Goal: Check status

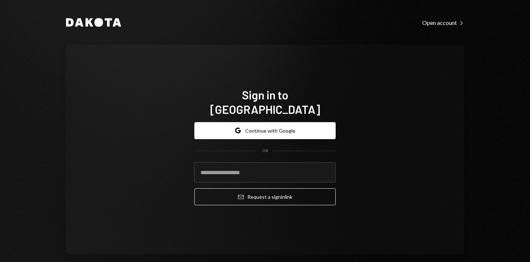
type input "**********"
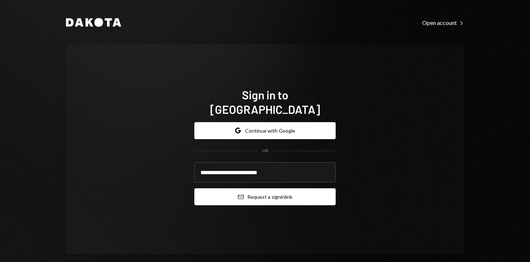
click at [219, 188] on button "Email Request a sign in link" at bounding box center [264, 196] width 141 height 17
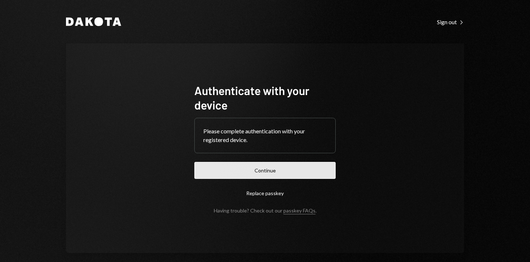
click at [273, 173] on button "Continue" at bounding box center [264, 170] width 141 height 17
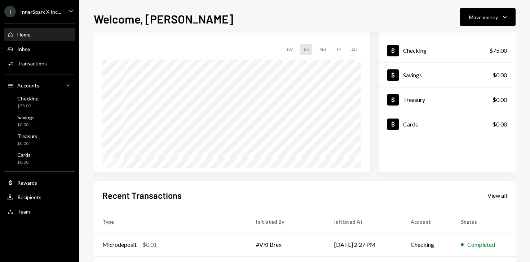
scroll to position [139, 0]
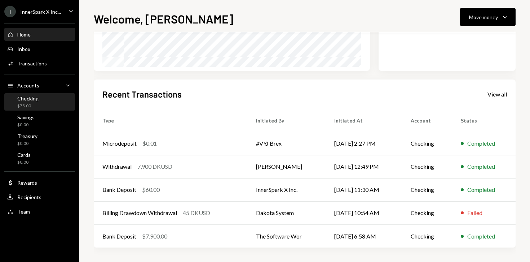
click at [41, 103] on div "Checking $75.00" at bounding box center [39, 102] width 65 height 14
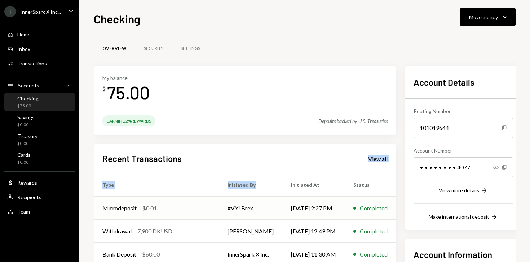
drag, startPoint x: 376, startPoint y: 155, endPoint x: 247, endPoint y: 201, distance: 135.8
click at [248, 194] on div "Recent Transactions View all Type Initiated By Initiated At Status Microdeposit…" at bounding box center [245, 228] width 303 height 168
drag, startPoint x: 264, startPoint y: 208, endPoint x: 215, endPoint y: 206, distance: 49.1
click at [215, 206] on tr "Microdeposit $0.01 #VYJ Brex 08/15/25 2:27 PM Completed" at bounding box center [245, 207] width 303 height 23
copy tr "#VYJ Brex"
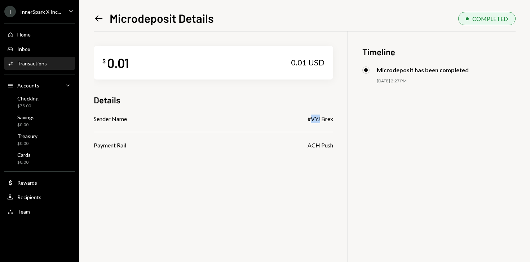
drag, startPoint x: 311, startPoint y: 117, endPoint x: 320, endPoint y: 119, distance: 9.3
click at [320, 119] on div "#VYJ Brex" at bounding box center [321, 118] width 26 height 9
copy div "VYJ"
click at [326, 179] on div "$ 0.01 0.01 USD Details Sender Name #VYJ Brex Payment Rail ACH Push Timeline Mi…" at bounding box center [305, 162] width 422 height 262
click at [331, 117] on div "#VYJ Brex" at bounding box center [321, 118] width 26 height 9
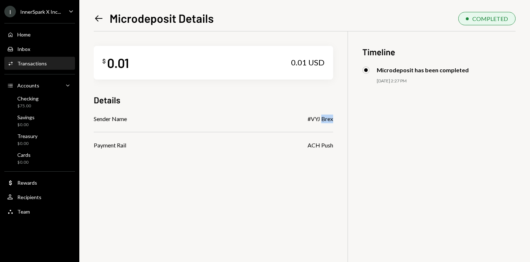
click at [331, 117] on div "#VYJ Brex" at bounding box center [321, 118] width 26 height 9
click at [348, 124] on div at bounding box center [348, 162] width 0 height 262
click at [47, 113] on div "Savings $0.00" at bounding box center [39, 121] width 65 height 17
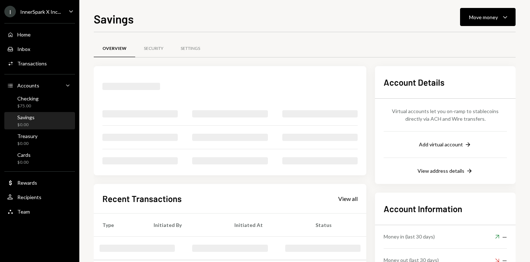
click at [48, 107] on div "Checking $75.00" at bounding box center [39, 102] width 65 height 14
